Goal: Find specific page/section: Find specific page/section

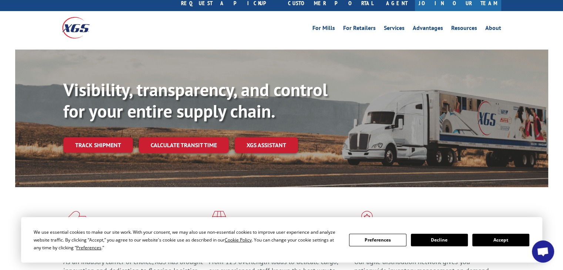
scroll to position [74, 0]
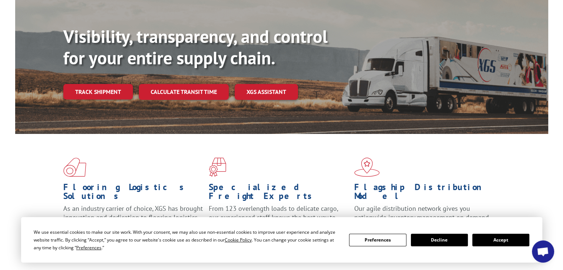
click at [504, 239] on button "Accept" at bounding box center [500, 240] width 57 height 13
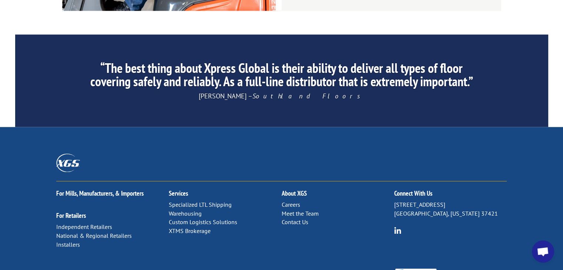
scroll to position [1184, 0]
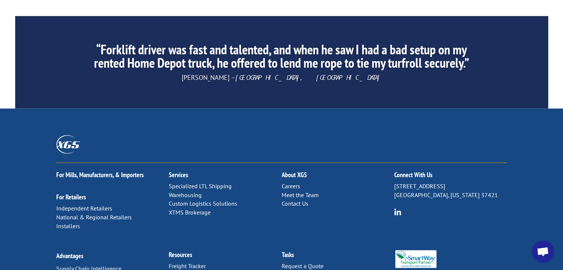
click at [297, 191] on link "Meet the Team" at bounding box center [299, 194] width 37 height 7
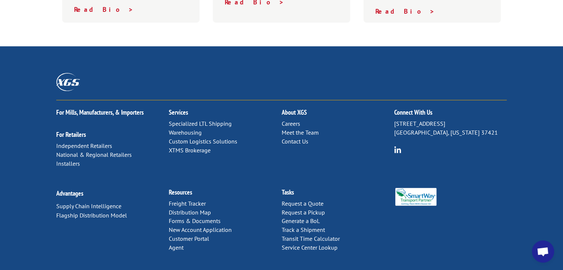
scroll to position [585, 0]
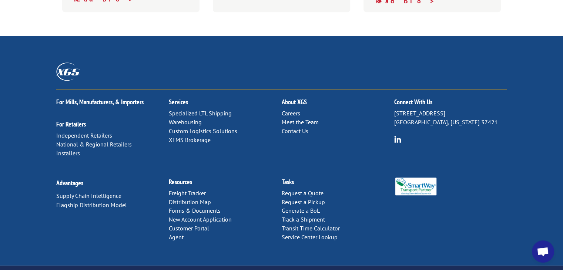
click at [191, 198] on link "Distribution Map" at bounding box center [190, 201] width 42 height 7
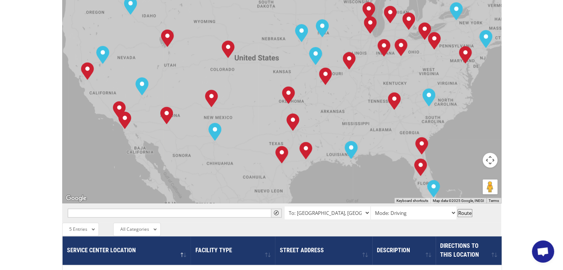
scroll to position [370, 0]
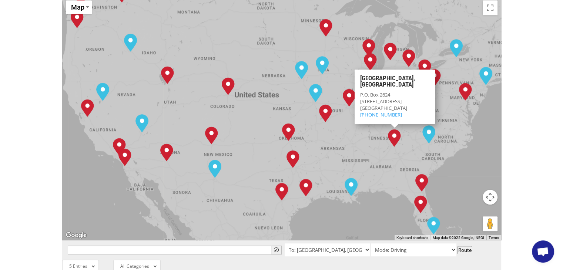
click at [395, 129] on img "Tunnel Hill, GA" at bounding box center [394, 138] width 13 height 18
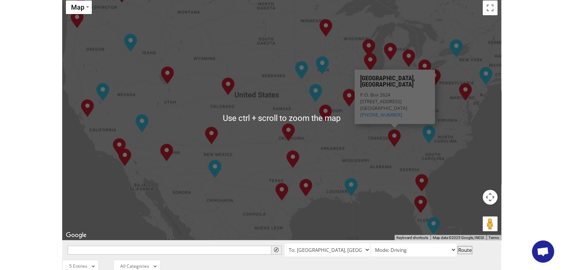
scroll to position [333, 0]
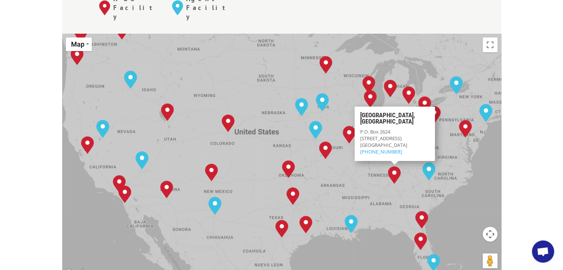
click at [480, 125] on div "Albuquerque, NM Baltimore, MD Boise, ID Charlotte, NC Chicago, IL Chino, CA Cle…" at bounding box center [281, 155] width 439 height 243
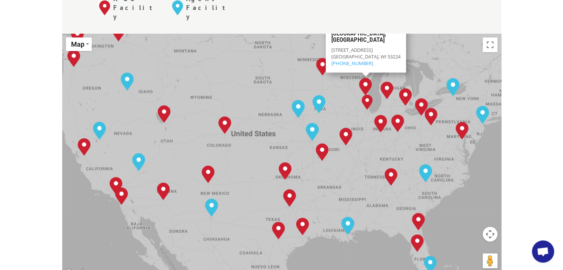
drag, startPoint x: 266, startPoint y: 44, endPoint x: 268, endPoint y: 30, distance: 13.8
click at [268, 34] on div "Albuquerque, NM Baltimore, MD Boise, ID Charlotte, NC Chicago, IL Chino, CA Cle…" at bounding box center [281, 155] width 439 height 243
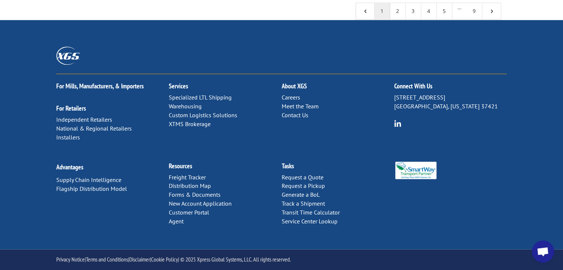
scroll to position [722, 0]
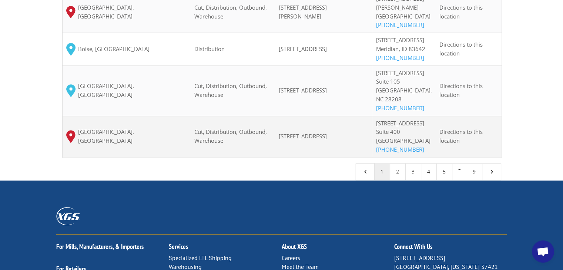
click at [72, 142] on img at bounding box center [70, 136] width 9 height 12
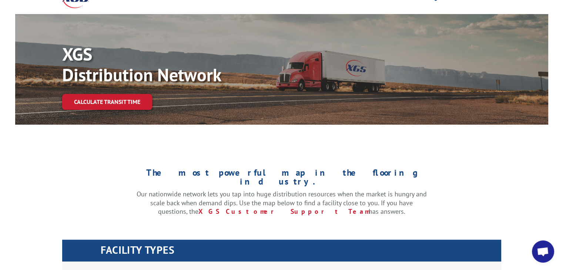
scroll to position [0, 0]
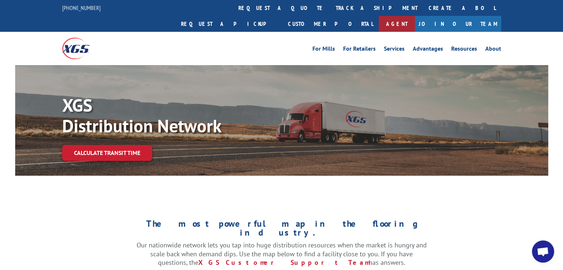
click at [415, 16] on link "Agent" at bounding box center [397, 24] width 36 height 16
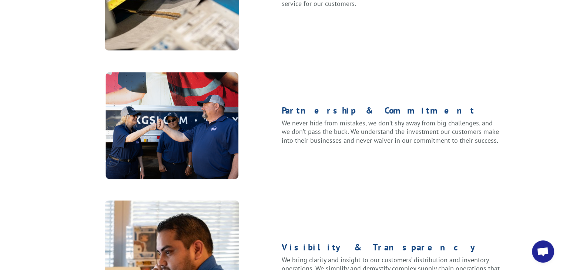
scroll to position [613, 0]
